Goal: Task Accomplishment & Management: Use online tool/utility

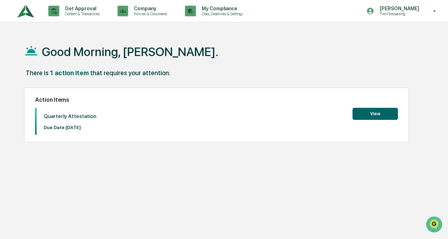
click at [378, 114] on button "View" at bounding box center [374, 114] width 45 height 12
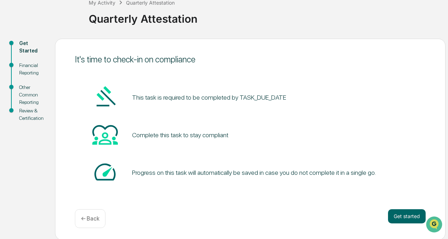
scroll to position [47, 0]
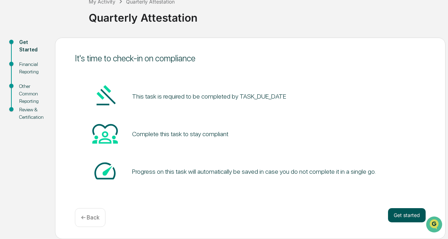
click at [395, 214] on button "Get started" at bounding box center [407, 215] width 38 height 14
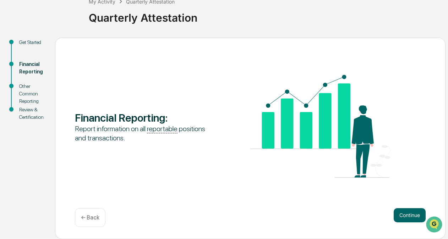
click at [395, 214] on button "Continue" at bounding box center [410, 215] width 32 height 14
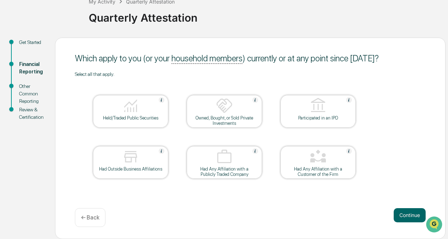
click at [150, 114] on div at bounding box center [130, 106] width 71 height 18
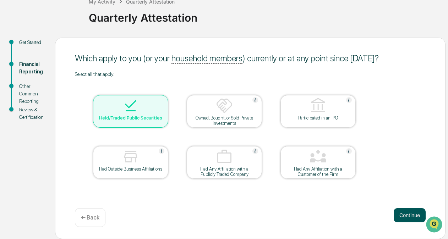
click at [398, 216] on button "Continue" at bounding box center [410, 215] width 32 height 14
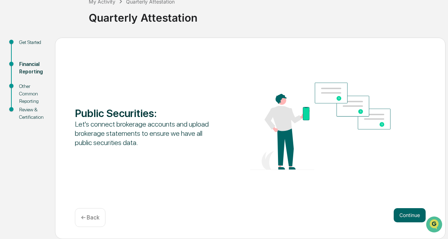
click at [400, 224] on div "Continue ← Back" at bounding box center [250, 217] width 351 height 19
click at [407, 214] on button "Continue" at bounding box center [410, 215] width 32 height 14
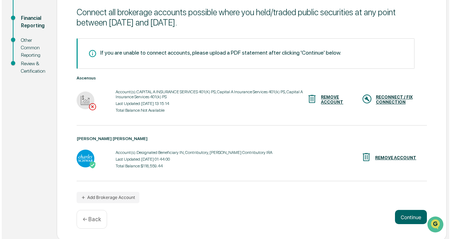
scroll to position [94, 0]
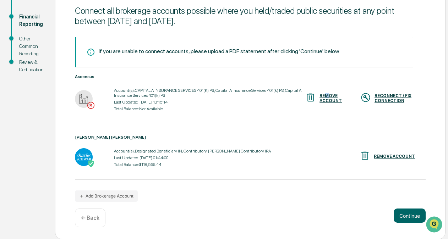
click at [329, 96] on div "REMOVE ACCOUNT" at bounding box center [334, 98] width 30 height 10
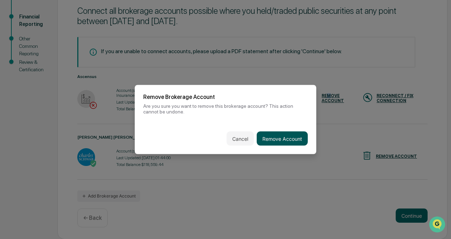
click at [271, 133] on button "Remove Account" at bounding box center [282, 139] width 51 height 14
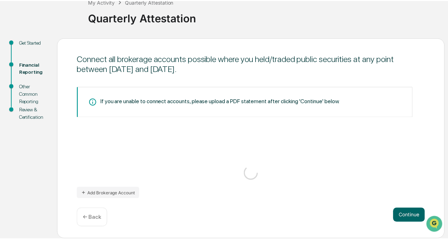
scroll to position [47, 0]
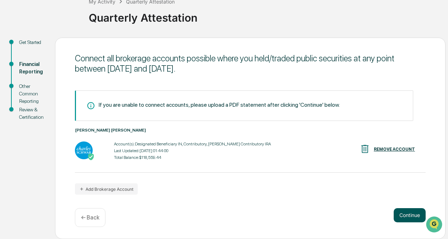
click at [412, 215] on button "Continue" at bounding box center [410, 215] width 32 height 14
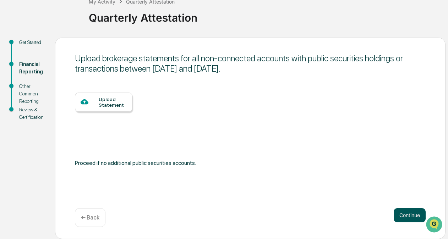
click at [402, 215] on button "Continue" at bounding box center [410, 215] width 32 height 14
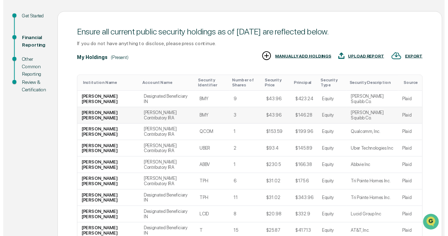
scroll to position [99, 0]
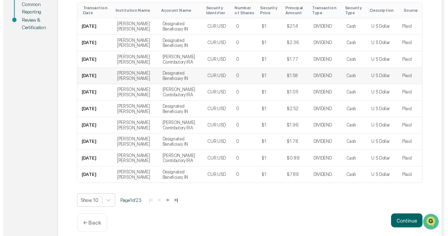
scroll to position [160, 0]
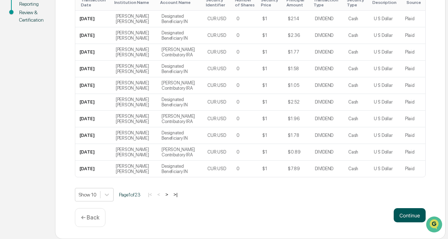
click at [414, 215] on button "Continue" at bounding box center [410, 215] width 32 height 14
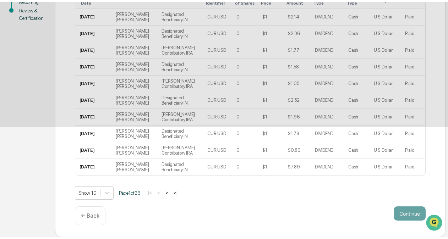
scroll to position [47, 0]
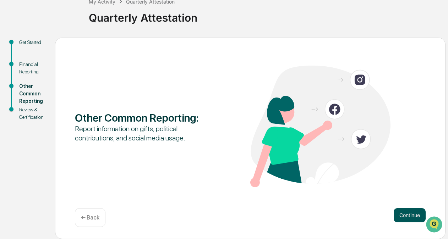
click at [409, 217] on button "Continue" at bounding box center [410, 215] width 32 height 14
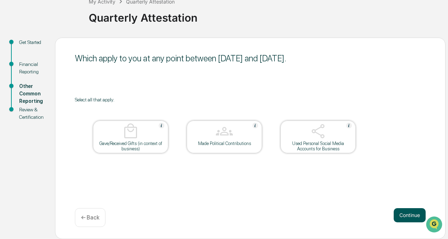
click at [400, 217] on button "Continue" at bounding box center [410, 215] width 32 height 14
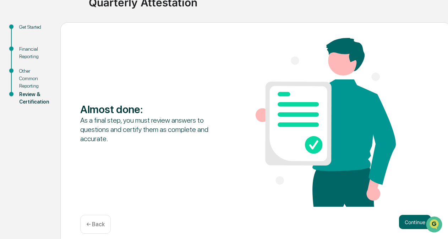
scroll to position [69, 0]
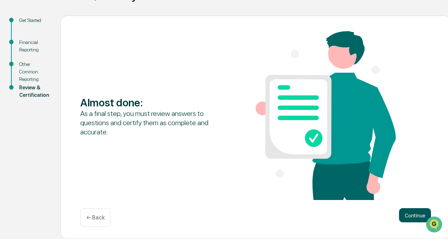
click at [406, 215] on button "Continue" at bounding box center [415, 215] width 32 height 14
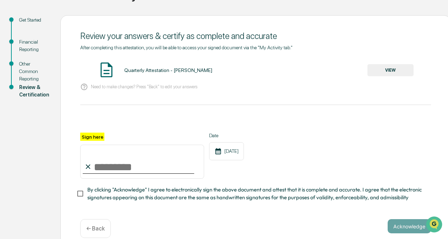
click at [98, 166] on input "Sign here" at bounding box center [142, 162] width 124 height 34
type input "**********"
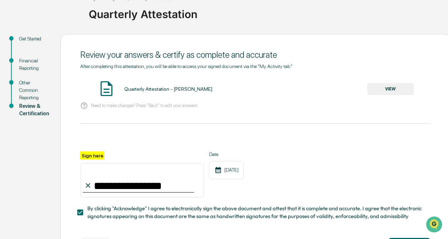
scroll to position [83, 0]
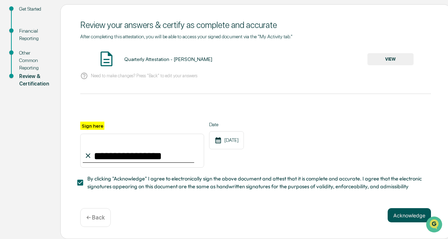
click at [404, 214] on button "Acknowledge" at bounding box center [408, 215] width 43 height 14
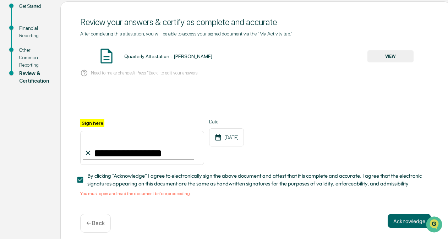
click at [379, 59] on button "VIEW" at bounding box center [390, 56] width 46 height 12
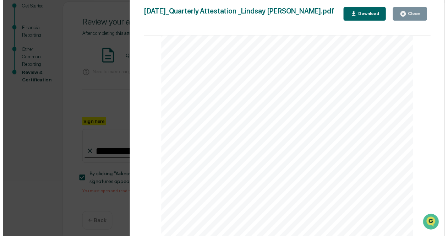
scroll to position [248, 0]
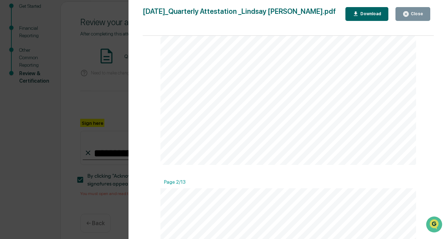
click at [409, 14] on icon "button" at bounding box center [405, 14] width 7 height 7
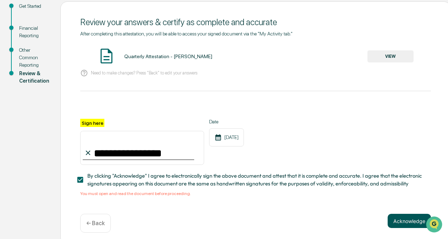
click at [402, 222] on button "Acknowledge" at bounding box center [408, 221] width 43 height 14
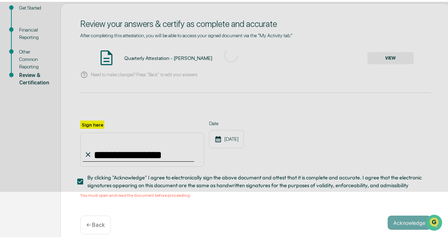
scroll to position [47, 0]
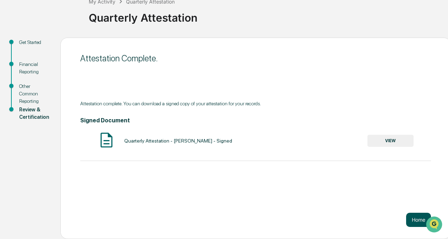
click at [415, 221] on button "Home" at bounding box center [418, 220] width 25 height 14
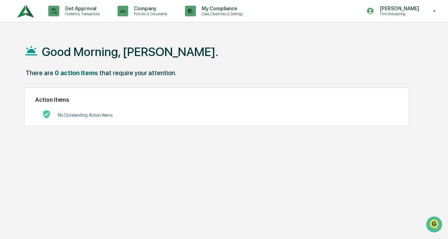
click at [31, 11] on img at bounding box center [25, 11] width 17 height 20
